Goal: Task Accomplishment & Management: Use online tool/utility

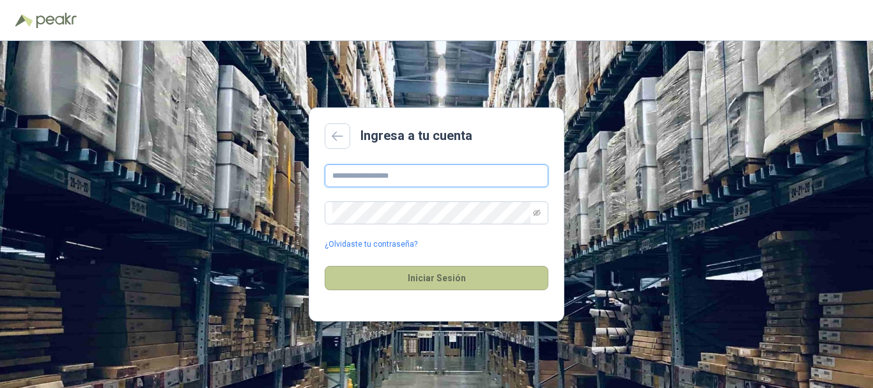
type input "**********"
click at [380, 281] on button "Iniciar Sesión" at bounding box center [437, 278] width 224 height 24
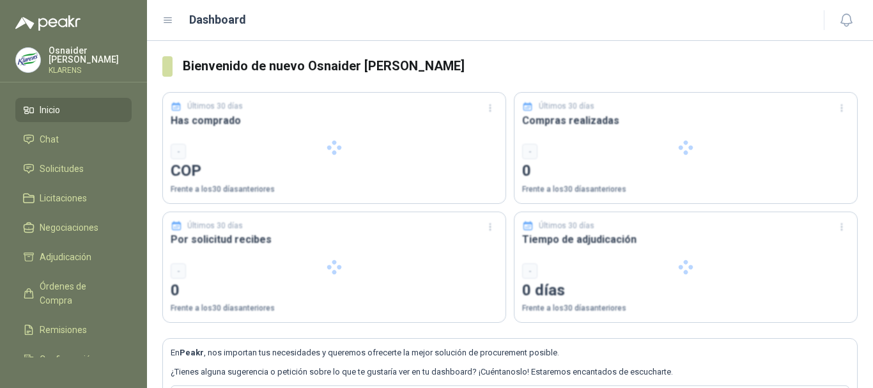
drag, startPoint x: 411, startPoint y: 285, endPoint x: 424, endPoint y: 288, distance: 13.3
click at [427, 287] on div at bounding box center [334, 267] width 343 height 111
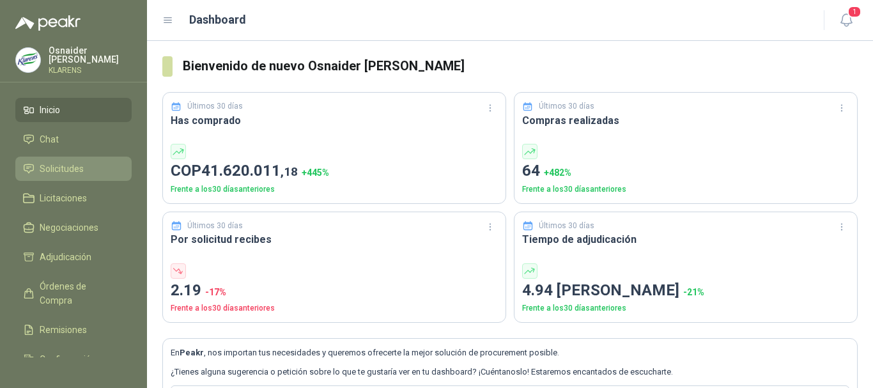
click at [54, 162] on span "Solicitudes" at bounding box center [62, 169] width 44 height 14
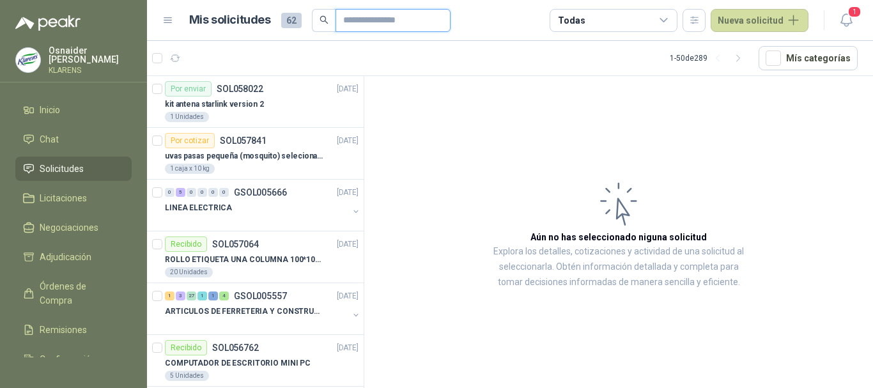
click at [396, 11] on input "text" at bounding box center [388, 21] width 90 height 22
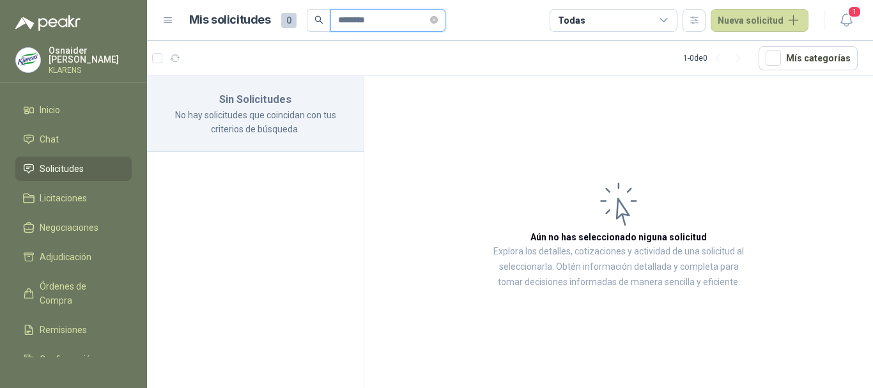
click at [393, 21] on input "********" at bounding box center [383, 21] width 90 height 22
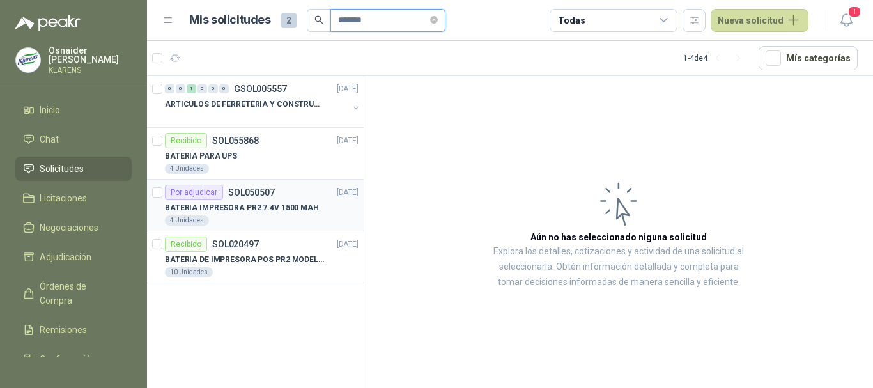
type input "*******"
click at [284, 209] on p "BATERIA IMPRESORA PR2 7.4V 1500 MAH" at bounding box center [242, 208] width 154 height 12
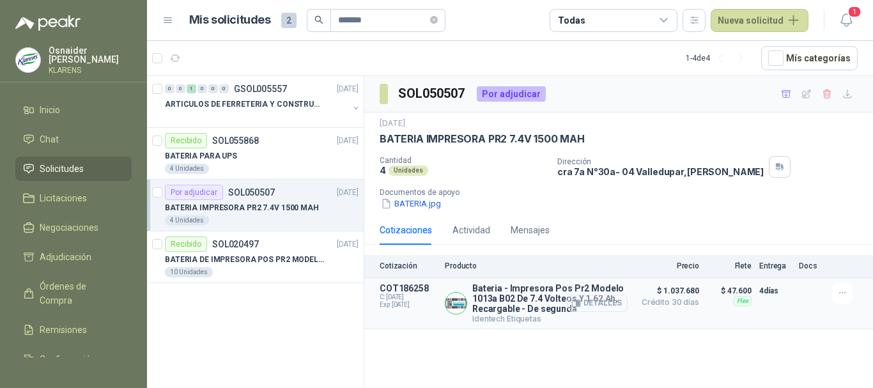
click at [605, 298] on button "Detalles" at bounding box center [598, 303] width 60 height 17
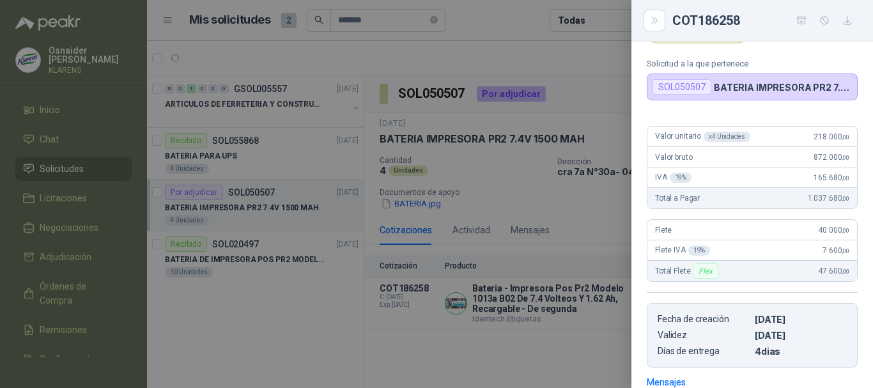
scroll to position [30, 0]
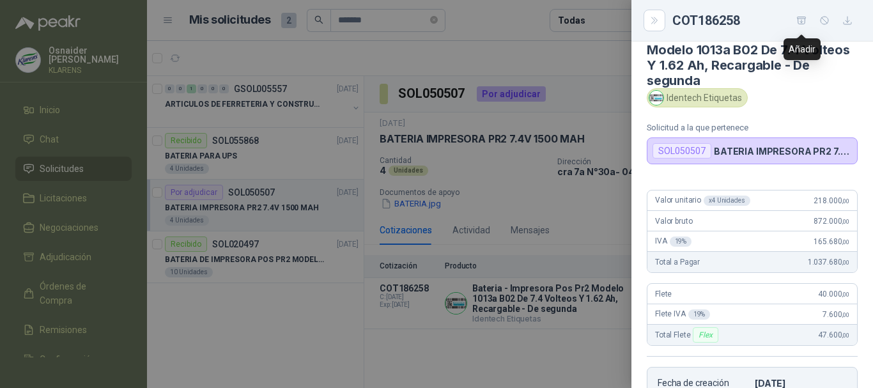
click at [804, 20] on icon "button" at bounding box center [802, 20] width 11 height 11
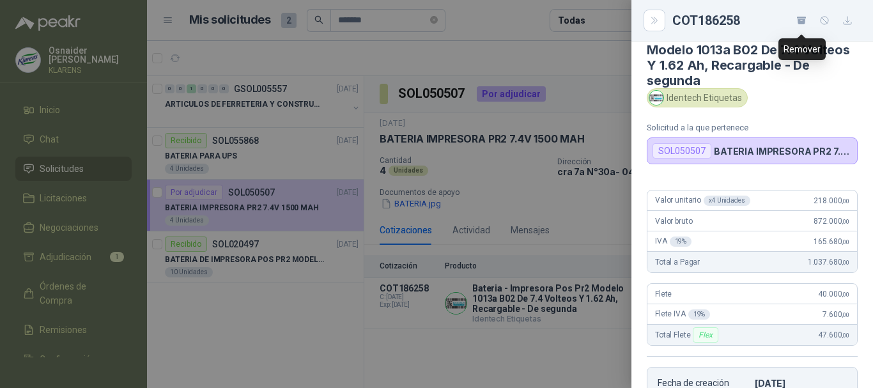
click at [799, 22] on icon "button" at bounding box center [802, 21] width 8 height 5
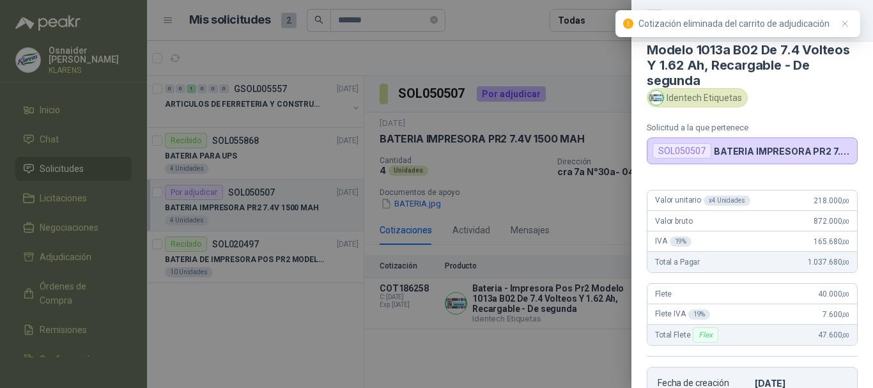
click at [797, 64] on h4 "Bateria - Impresora Pos Pr2 Modelo 1013a B02 De 7.4 Volteos Y 1.62 Ah, Recargab…" at bounding box center [752, 57] width 211 height 61
click at [846, 22] on icon "button" at bounding box center [845, 24] width 11 height 11
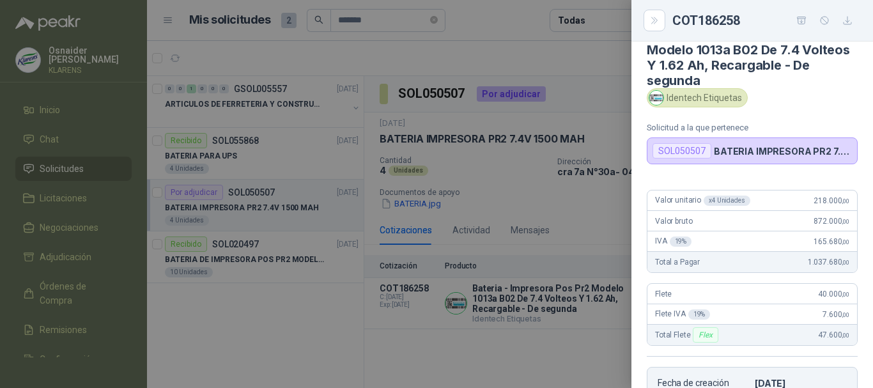
click at [802, 22] on icon "button" at bounding box center [801, 20] width 9 height 7
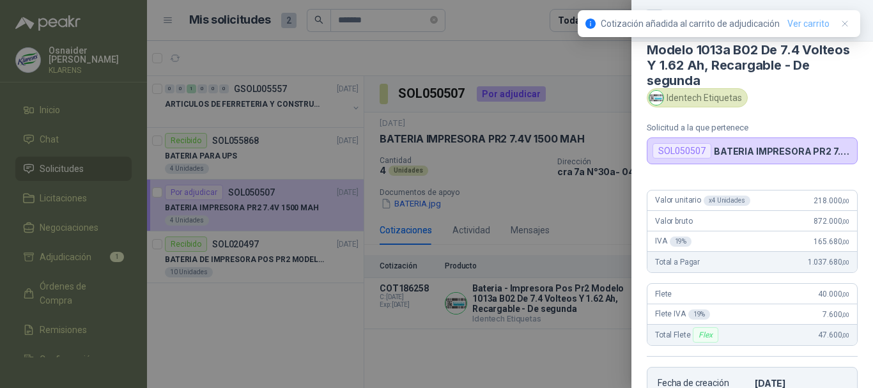
click at [811, 18] on link "Ver carrito" at bounding box center [809, 24] width 42 height 14
click at [803, 24] on link "Ver carrito" at bounding box center [809, 24] width 42 height 14
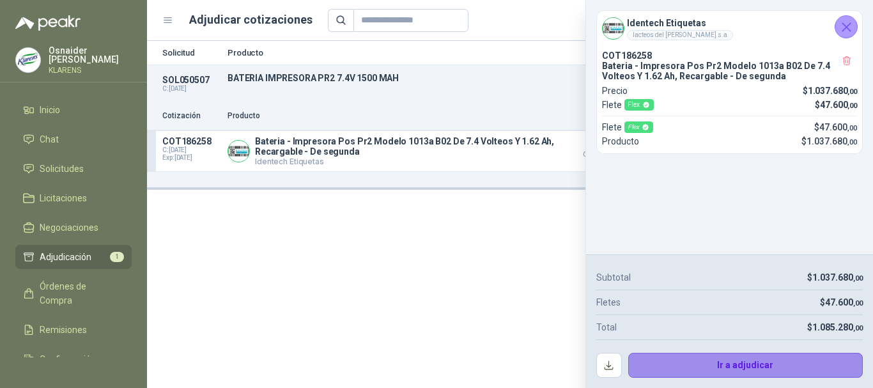
click at [770, 359] on button "Ir a adjudicar" at bounding box center [745, 366] width 235 height 26
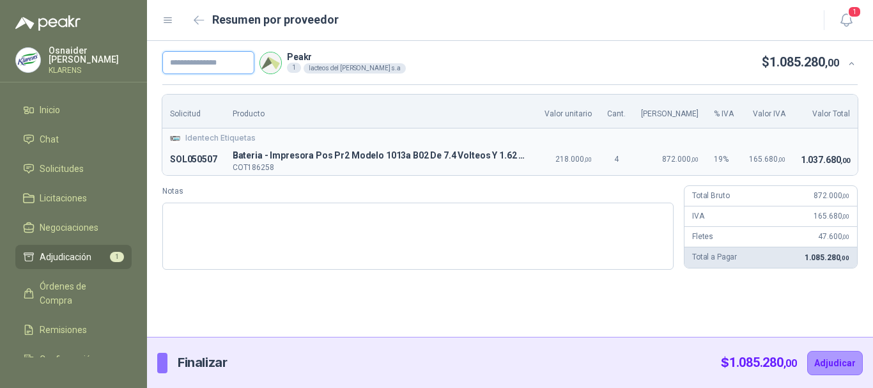
click at [240, 72] on input "text" at bounding box center [208, 62] width 92 height 23
type input "*****"
click at [807, 351] on button "Adjudicar" at bounding box center [835, 363] width 56 height 24
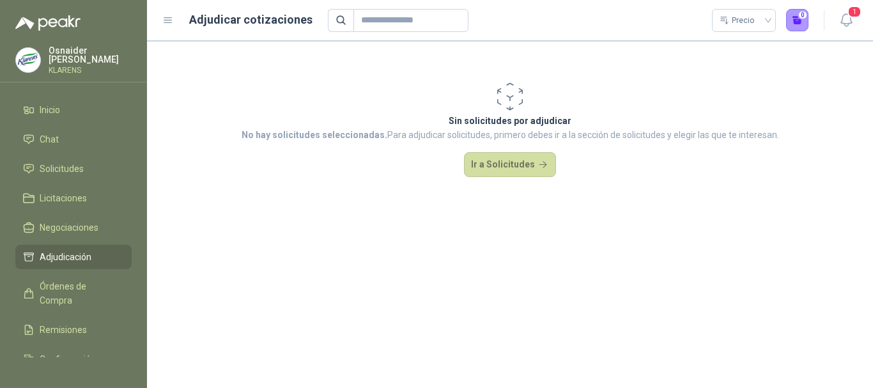
click at [70, 245] on link "Adjudicación" at bounding box center [73, 257] width 116 height 24
